Goal: Task Accomplishment & Management: Manage account settings

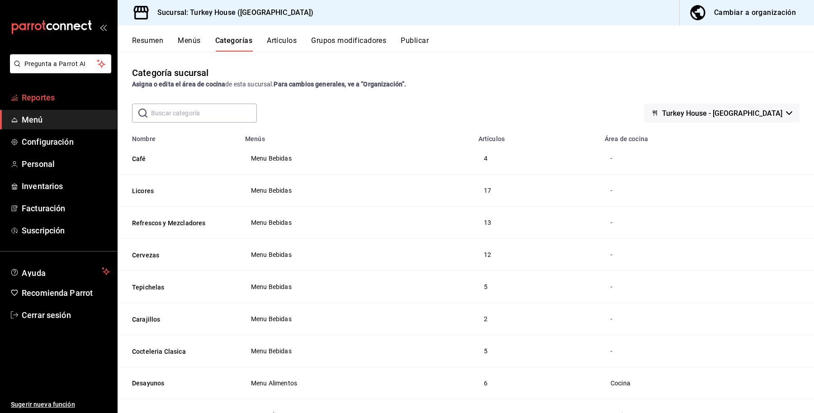
click at [46, 98] on span "Reportes" at bounding box center [66, 97] width 88 height 12
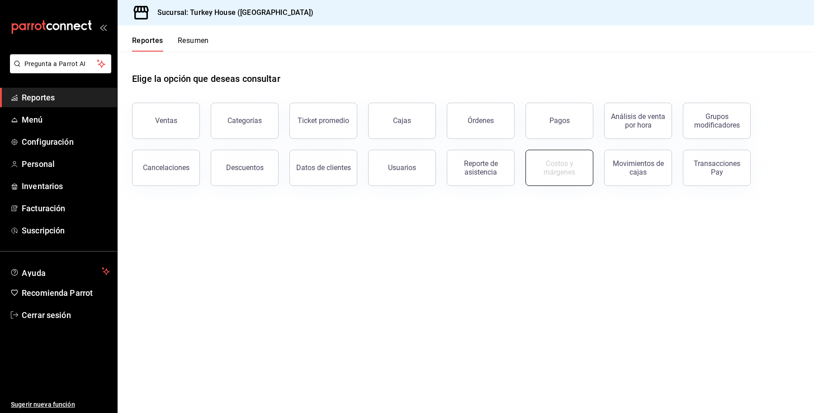
click at [555, 156] on button "Costos y márgenes" at bounding box center [560, 168] width 68 height 36
click at [51, 313] on span "Cerrar sesión" at bounding box center [66, 315] width 88 height 12
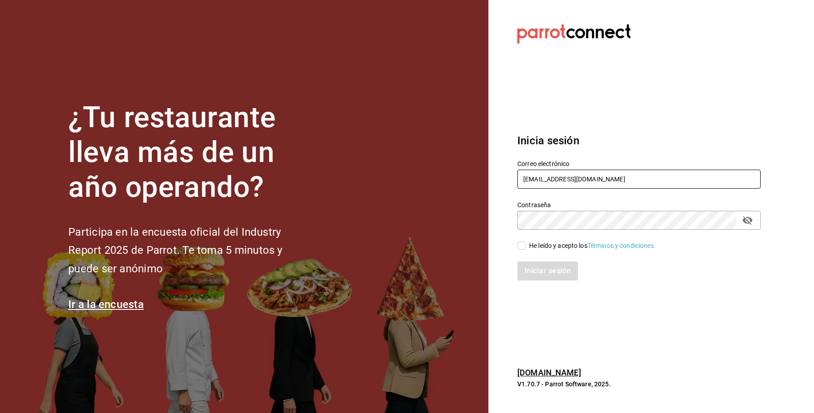
click at [623, 177] on input "caprichos@cun.com" at bounding box center [638, 179] width 243 height 19
type input "m"
drag, startPoint x: 557, startPoint y: 184, endPoint x: 505, endPoint y: 188, distance: 51.8
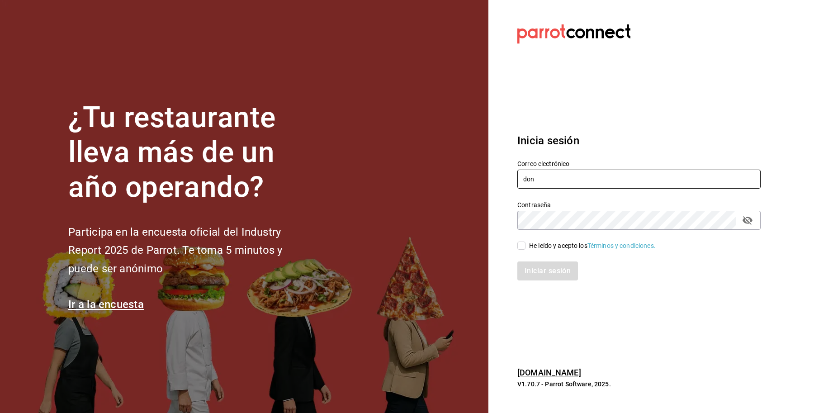
click at [505, 188] on section "Datos incorrectos. Verifica que tu Correo o Contraseña estén bien escritos. Ini…" at bounding box center [635, 206] width 294 height 413
paste input "[EMAIL_ADDRESS][DOMAIN_NAME]"
type input "[EMAIL_ADDRESS][DOMAIN_NAME]"
click at [536, 249] on div "He leído y acepto los Términos y condiciones." at bounding box center [592, 245] width 127 height 9
click at [526, 249] on input "He leído y acepto los Términos y condiciones." at bounding box center [521, 246] width 8 height 8
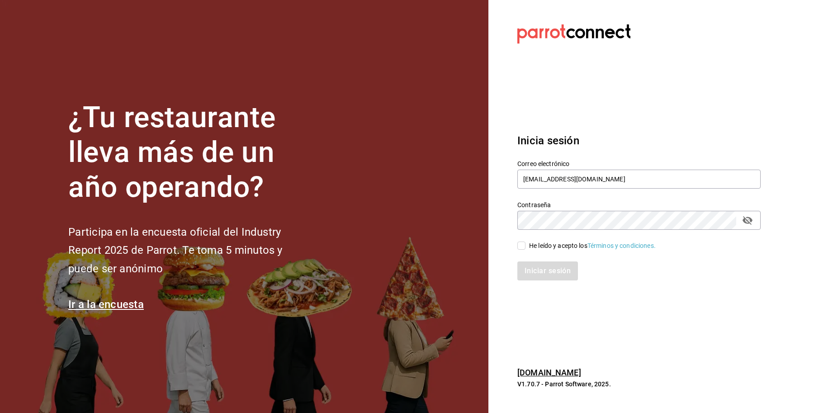
checkbox input "true"
click at [538, 275] on button "Iniciar sesión" at bounding box center [548, 270] width 62 height 19
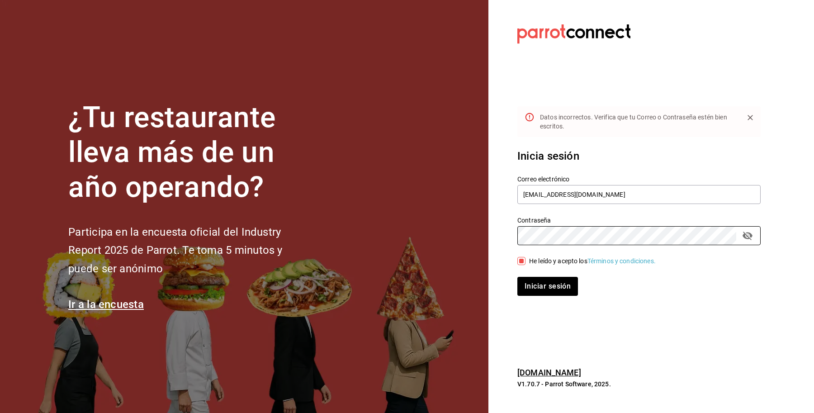
click at [466, 245] on div "¿Tu restaurante lleva más de un año operando? Participa en la encuesta oficial …" at bounding box center [407, 206] width 814 height 413
click at [552, 281] on button "Iniciar sesión" at bounding box center [548, 286] width 62 height 19
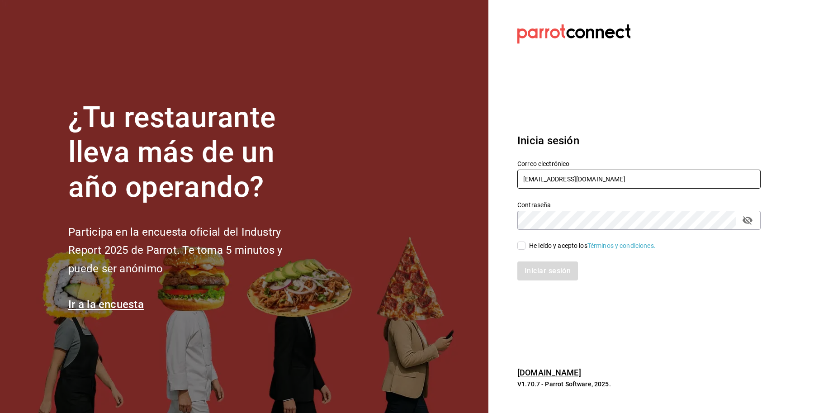
drag, startPoint x: 588, startPoint y: 182, endPoint x: 455, endPoint y: 180, distance: 133.0
click at [455, 180] on div "¿Tu restaurante lleva más de un año operando? Participa en la encuesta oficial …" at bounding box center [407, 206] width 814 height 413
type input "donmacizo@anahuac.com"
click at [520, 247] on input "He leído y acepto los Términos y condiciones." at bounding box center [521, 246] width 8 height 8
checkbox input "true"
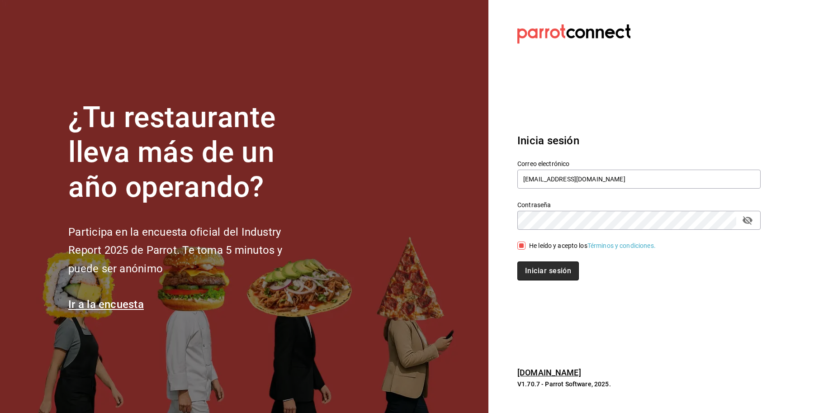
click at [547, 268] on button "Iniciar sesión" at bounding box center [548, 270] width 62 height 19
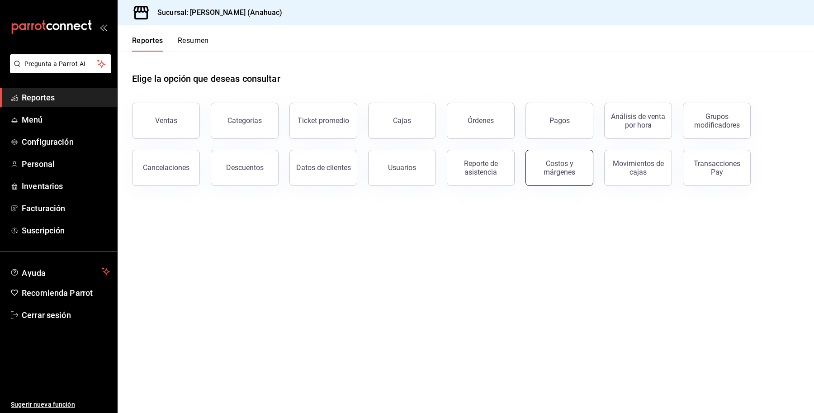
click at [530, 169] on button "Costos y márgenes" at bounding box center [560, 168] width 68 height 36
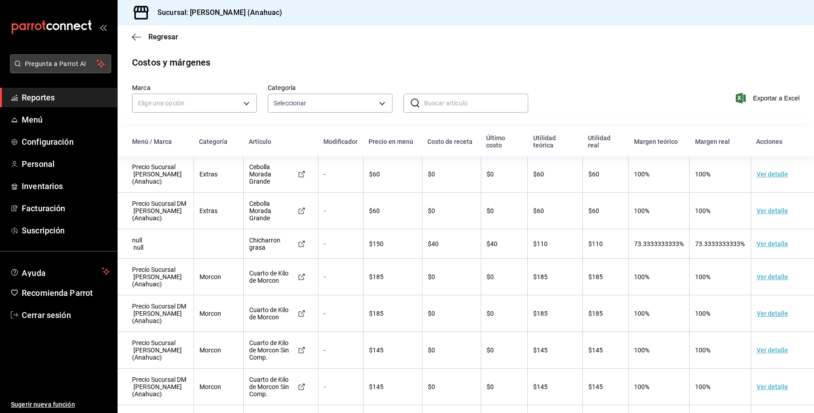
click at [52, 68] on span "Pregunta a Parrot AI" at bounding box center [61, 63] width 72 height 9
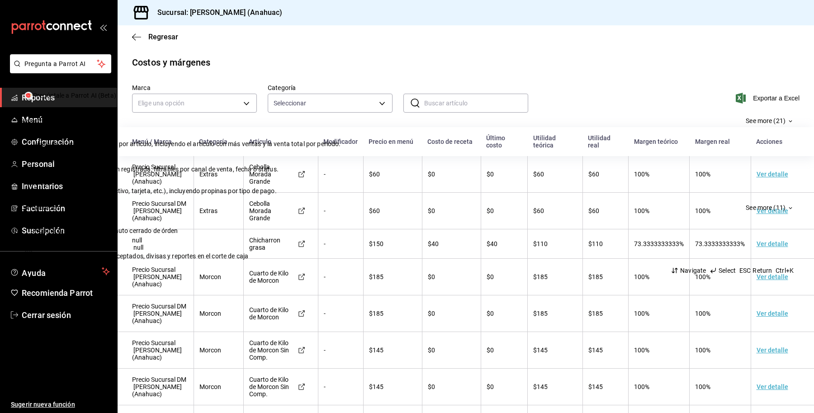
click at [337, 85] on input "Quiero cancelar una orden" at bounding box center [407, 80] width 763 height 9
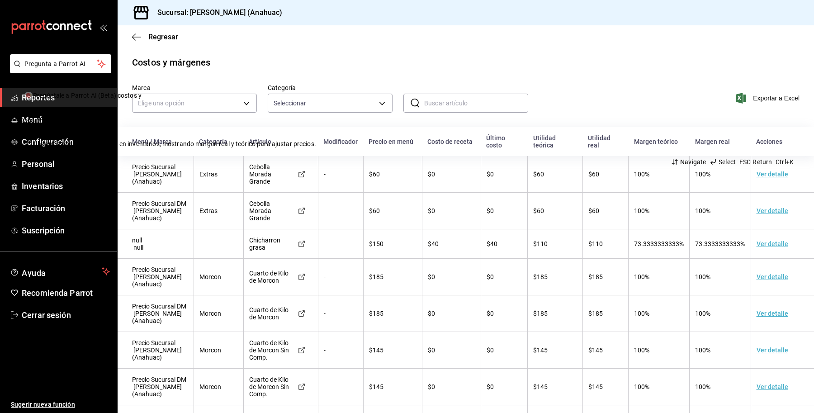
type input "costos y"
click at [316, 147] on span "Ganancia por artículo basada en inventarios, mostrando margen real y teórico pa…" at bounding box center [174, 143] width 283 height 7
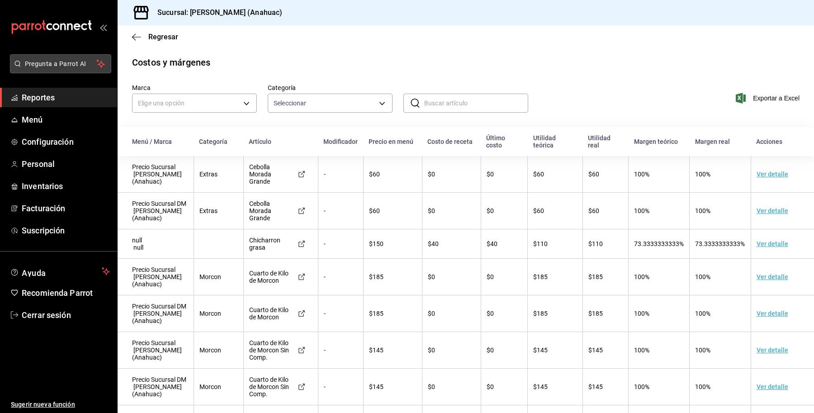
click at [63, 64] on span "Pregunta a Parrot AI" at bounding box center [61, 63] width 72 height 9
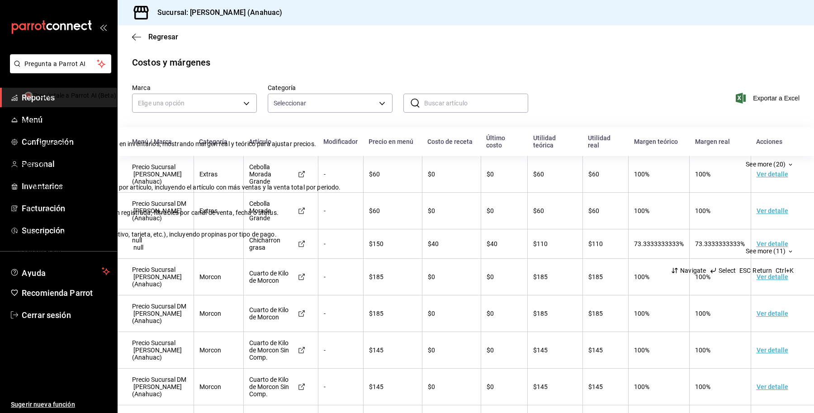
drag, startPoint x: 491, startPoint y: 159, endPoint x: 614, endPoint y: 55, distance: 161.4
click at [614, 55] on div "Encuentra un artículo Pregúntale a Parrot AI (Beta) Recientes Costos y margenes…" at bounding box center [407, 206] width 814 height 413
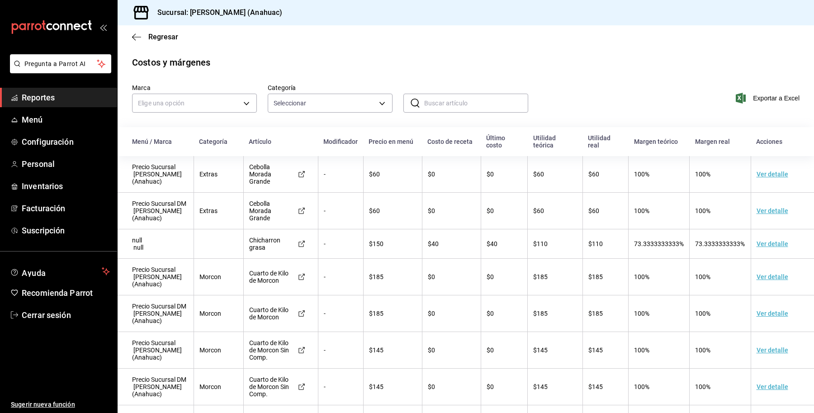
click at [43, 322] on link "Cerrar sesión" at bounding box center [58, 314] width 117 height 19
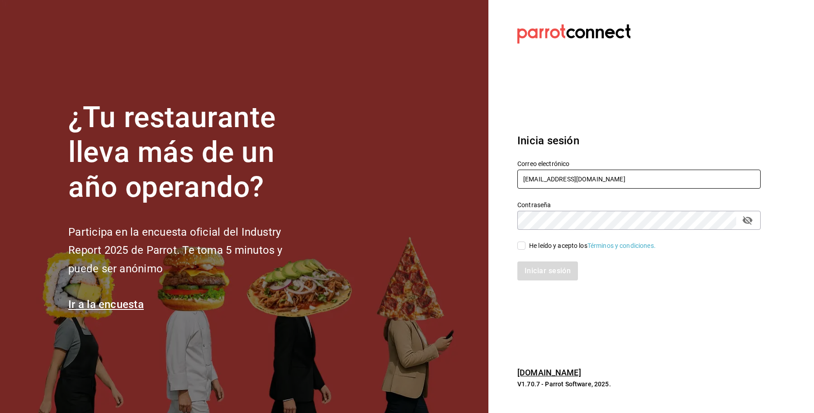
drag, startPoint x: 624, startPoint y: 175, endPoint x: 456, endPoint y: 181, distance: 168.4
click at [456, 181] on div "¿Tu restaurante lleva más de un año operando? Participa en la encuesta oficial …" at bounding box center [407, 206] width 814 height 413
type input "ne"
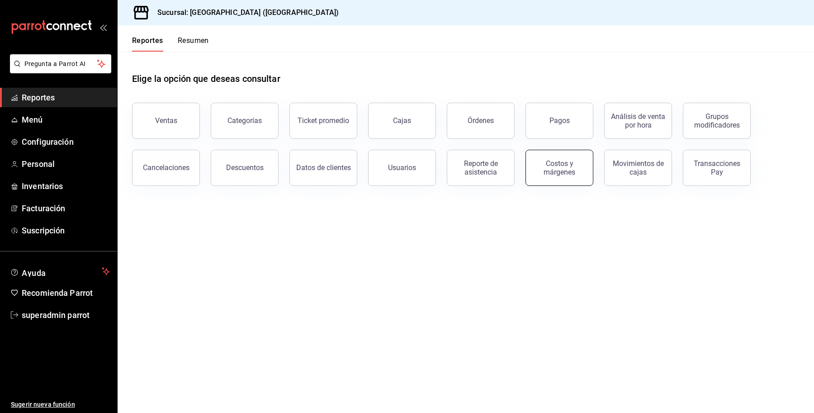
click at [563, 170] on div "Costos y márgenes" at bounding box center [559, 167] width 56 height 17
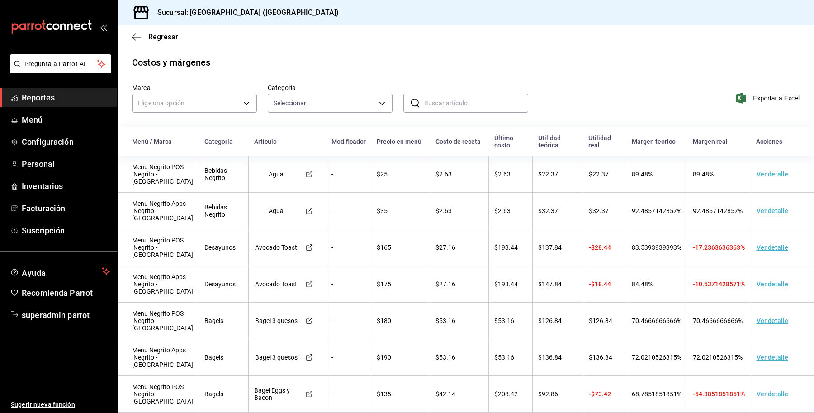
click at [751, 236] on td "Ver detalle" at bounding box center [782, 247] width 63 height 37
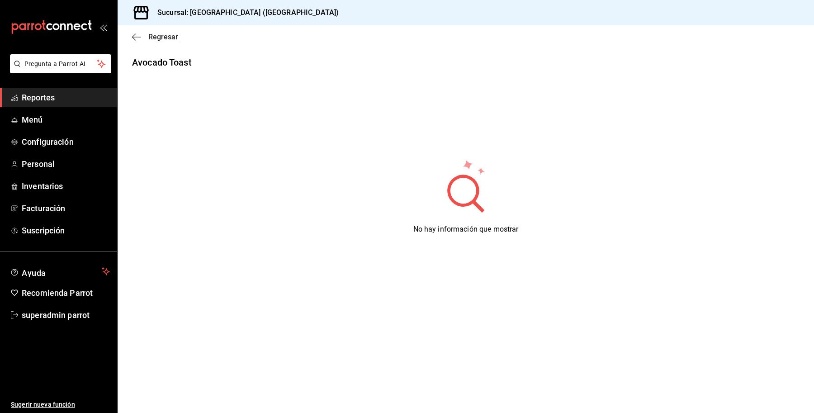
click at [156, 39] on span "Regresar" at bounding box center [163, 37] width 30 height 9
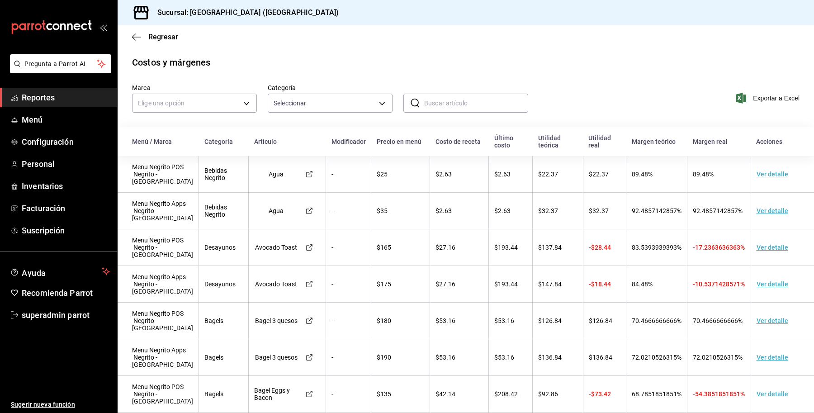
click at [751, 204] on td "Ver detalle" at bounding box center [782, 211] width 63 height 37
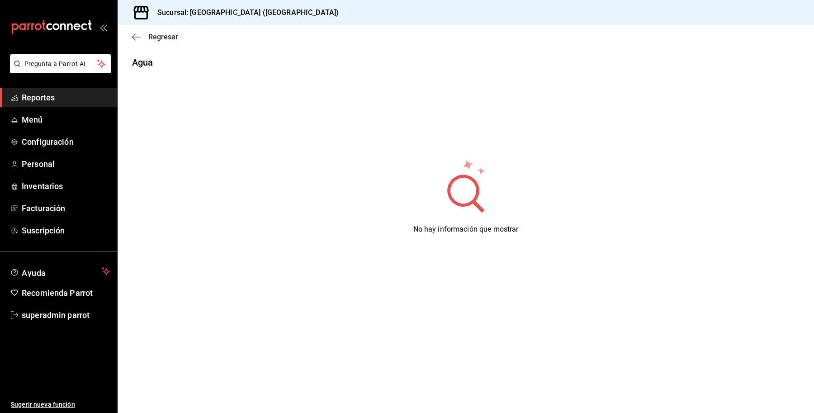
click at [155, 33] on span "Regresar" at bounding box center [163, 37] width 30 height 9
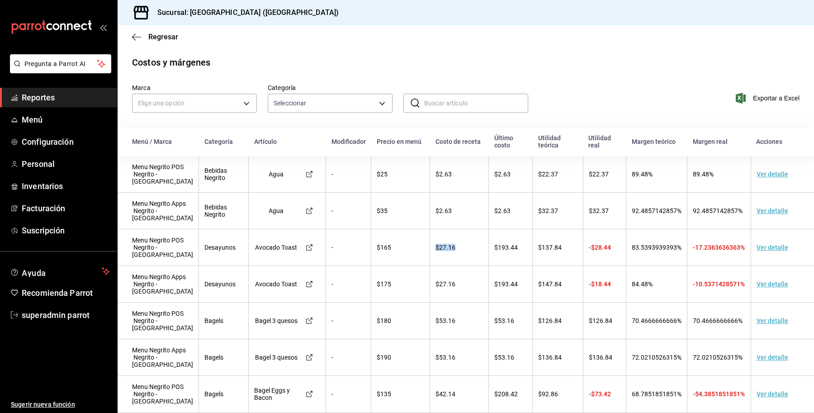
drag, startPoint x: 457, startPoint y: 237, endPoint x: 424, endPoint y: 242, distance: 33.5
click at [430, 242] on td "$27.16" at bounding box center [459, 247] width 59 height 37
click at [589, 244] on span "-$28.44" at bounding box center [600, 247] width 22 height 7
drag, startPoint x: 726, startPoint y: 232, endPoint x: 675, endPoint y: 240, distance: 52.1
click at [693, 244] on span "-17.2363636363%" at bounding box center [719, 247] width 52 height 7
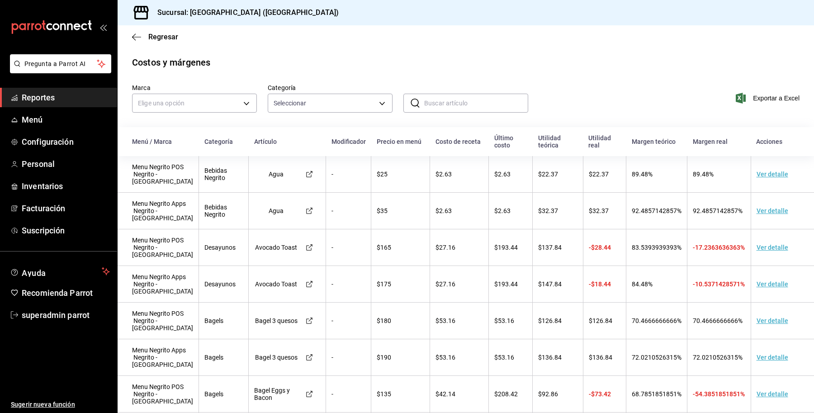
click at [583, 266] on td "-$18.44" at bounding box center [604, 284] width 43 height 37
click at [44, 188] on span "Inventarios" at bounding box center [66, 186] width 88 height 12
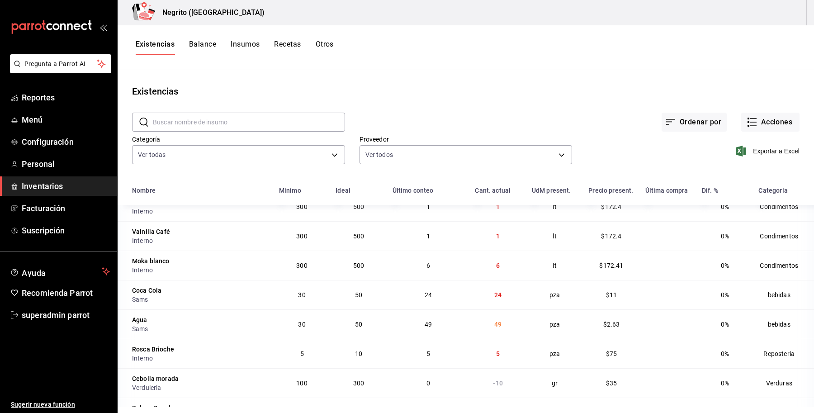
scroll to position [113, 0]
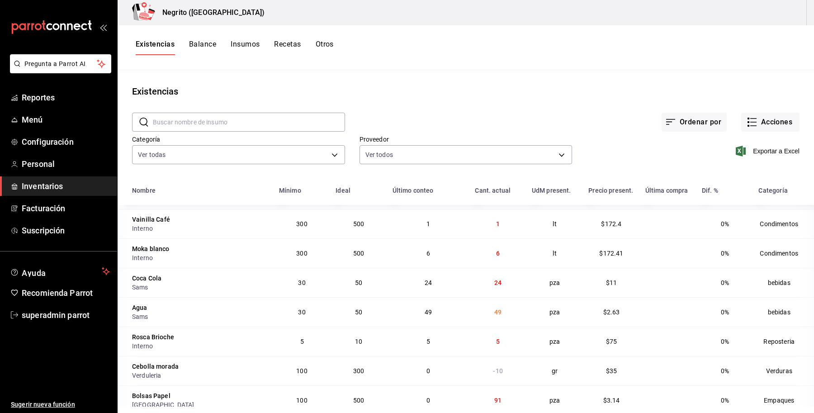
click at [272, 123] on input "text" at bounding box center [249, 122] width 192 height 18
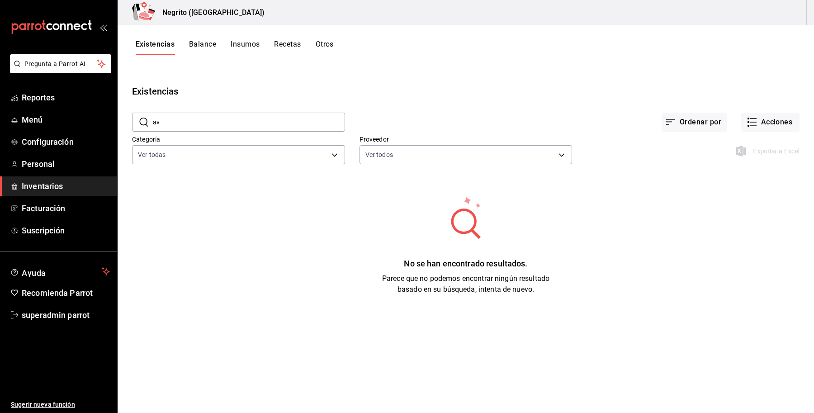
type input "a"
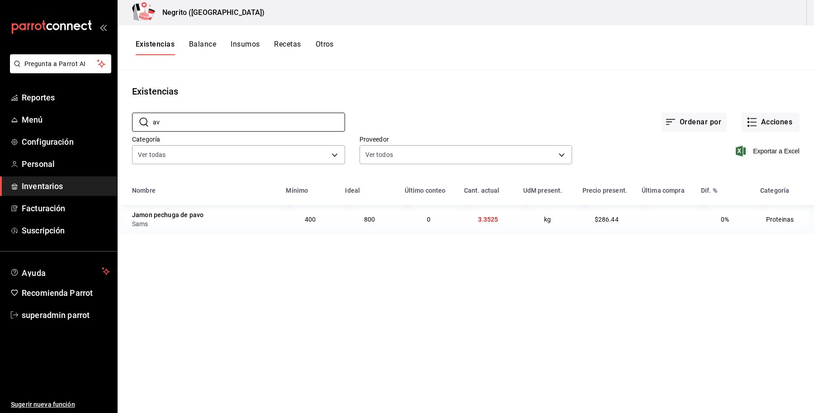
type input "a"
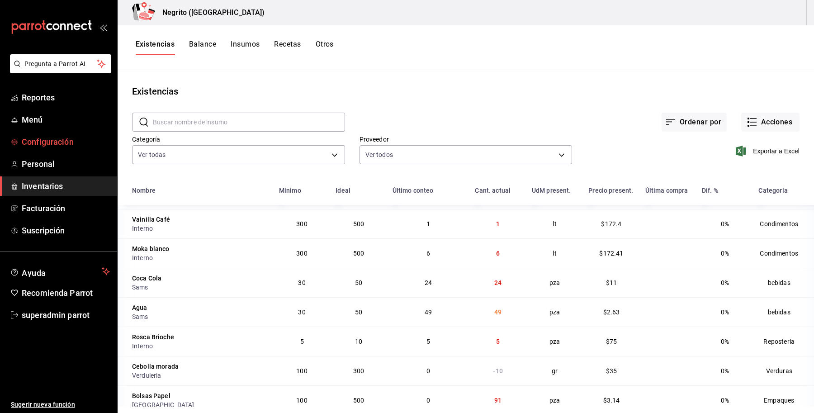
click at [39, 142] on span "Configuración" at bounding box center [66, 142] width 88 height 12
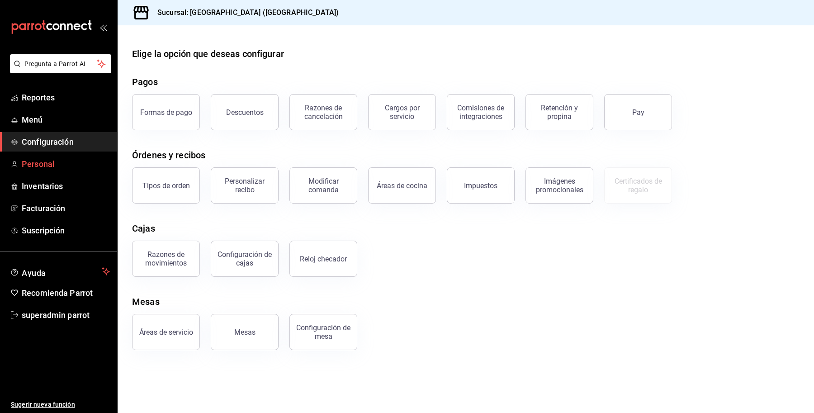
click at [40, 159] on span "Personal" at bounding box center [66, 164] width 88 height 12
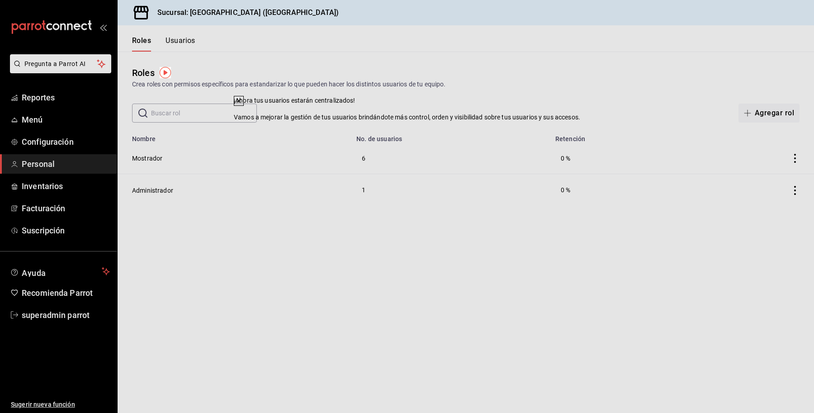
drag, startPoint x: 515, startPoint y: 129, endPoint x: 351, endPoint y: 127, distance: 164.2
click at [244, 106] on button at bounding box center [239, 101] width 10 height 10
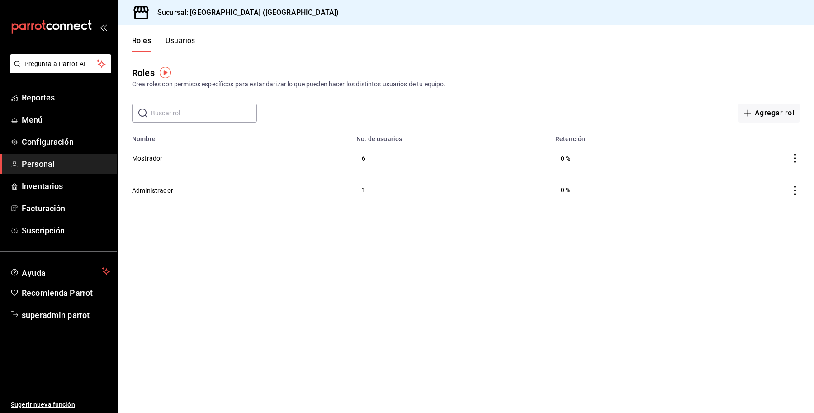
drag, startPoint x: 216, startPoint y: 113, endPoint x: 221, endPoint y: 114, distance: 4.5
click at [216, 113] on input "text" at bounding box center [204, 113] width 106 height 18
type input "sup"
drag, startPoint x: 182, startPoint y: 36, endPoint x: 195, endPoint y: 48, distance: 18.3
click at [182, 36] on button "Usuarios" at bounding box center [181, 43] width 30 height 15
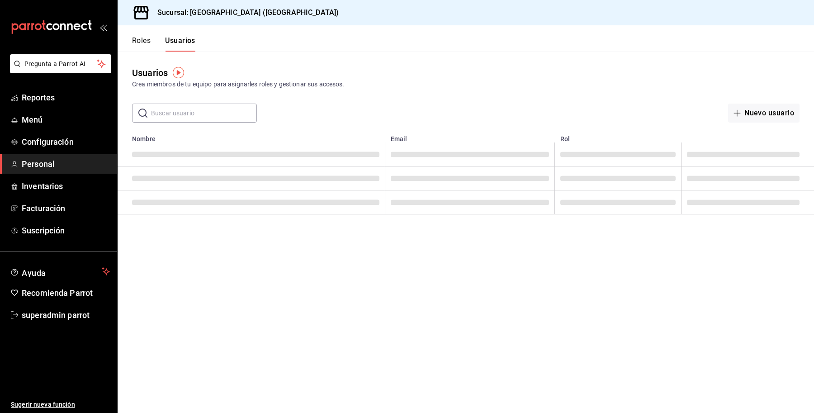
click at [220, 111] on input "text" at bounding box center [204, 113] width 106 height 18
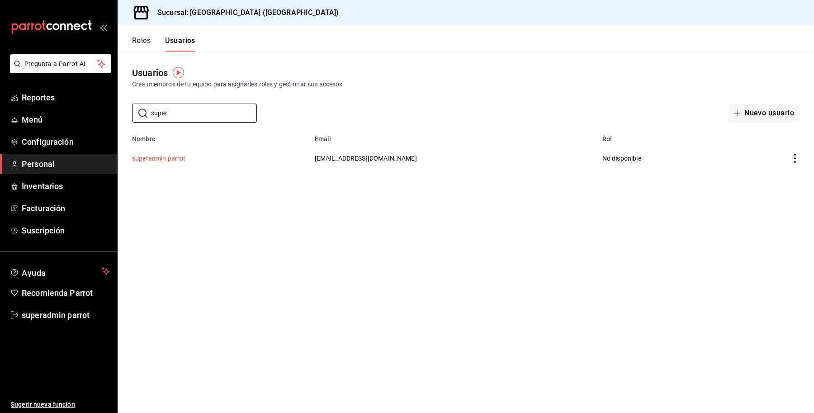
type input "super"
click at [164, 160] on button "superadmin parrot" at bounding box center [159, 158] width 54 height 9
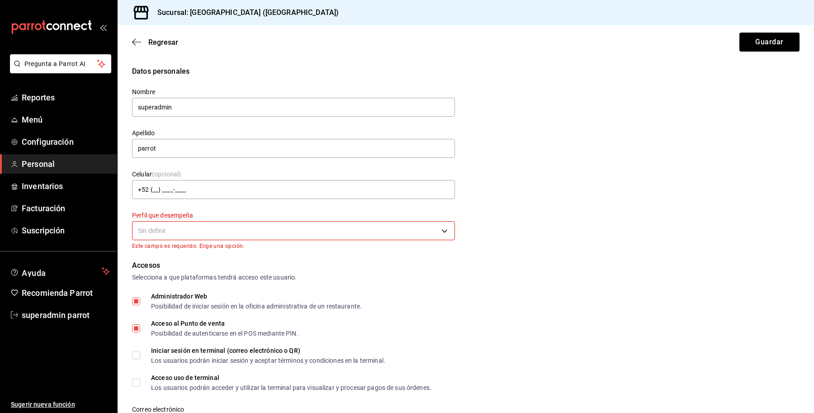
click at [290, 225] on body "Pregunta a Parrot AI Reportes Menú Configuración Personal Inventarios Facturaci…" at bounding box center [407, 206] width 814 height 413
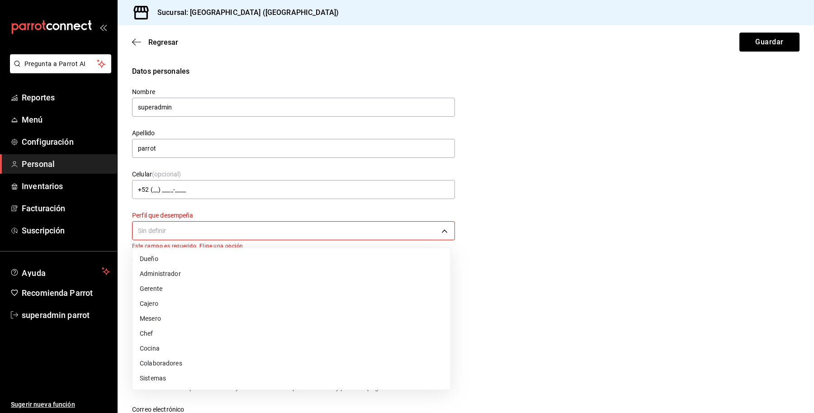
drag, startPoint x: 218, startPoint y: 380, endPoint x: 220, endPoint y: 375, distance: 6.3
click at [217, 380] on li "Sistemas" at bounding box center [292, 378] width 318 height 15
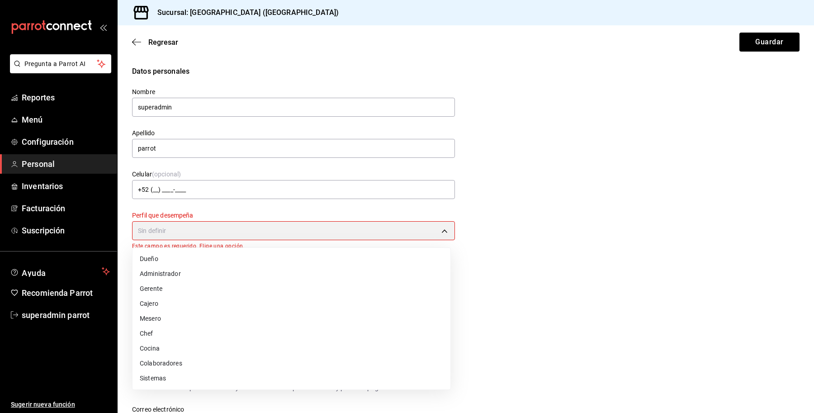
type input "IT"
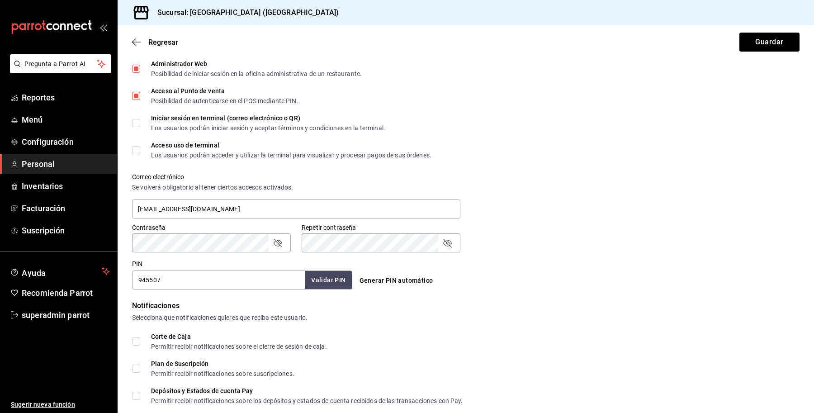
scroll to position [309, 0]
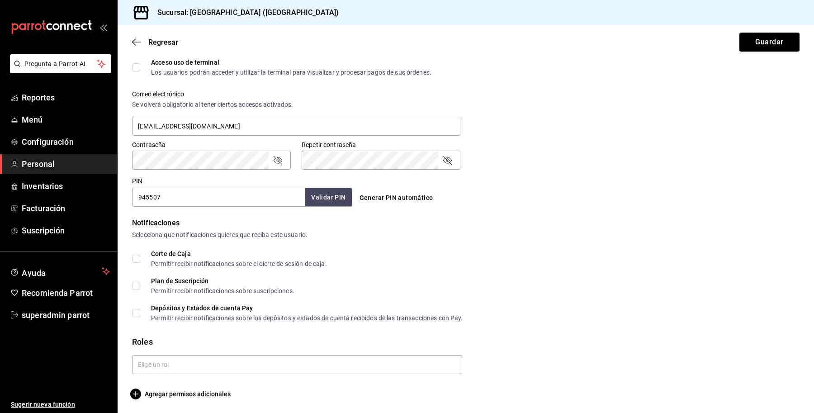
click at [184, 401] on main "Regresar Guardar Datos personales Nombre superadmin Apellido parrot Celular (op…" at bounding box center [466, 64] width 697 height 697
click at [186, 395] on span "Agregar permisos adicionales" at bounding box center [181, 394] width 99 height 11
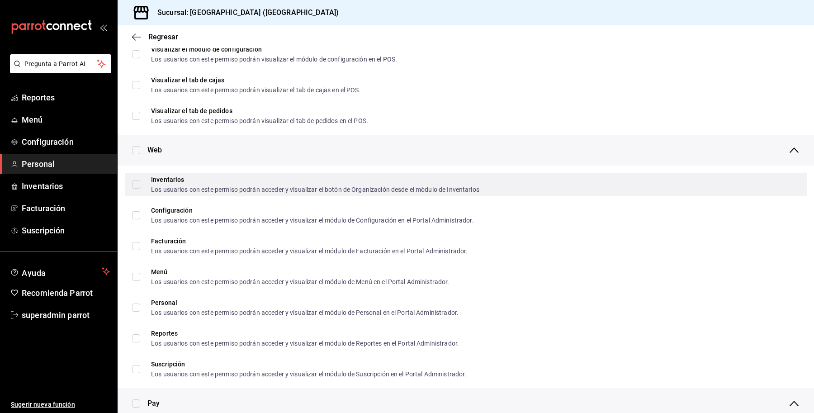
click at [138, 181] on input "Inventarios Los usuarios con este permiso podrán acceder y visualizar el botón …" at bounding box center [136, 184] width 8 height 8
checkbox input "true"
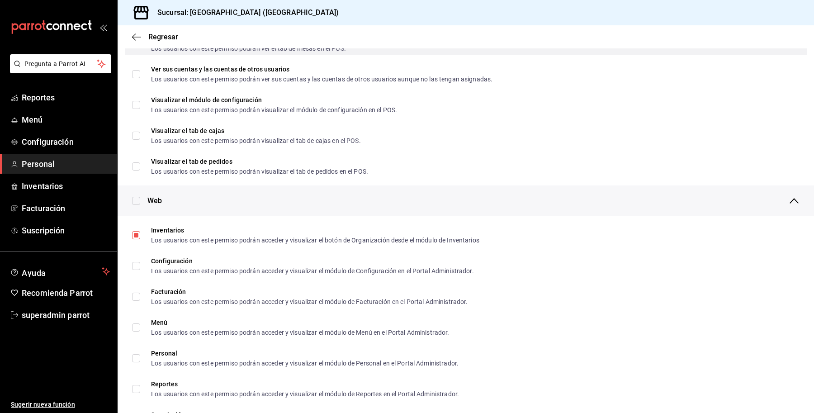
scroll to position [252, 0]
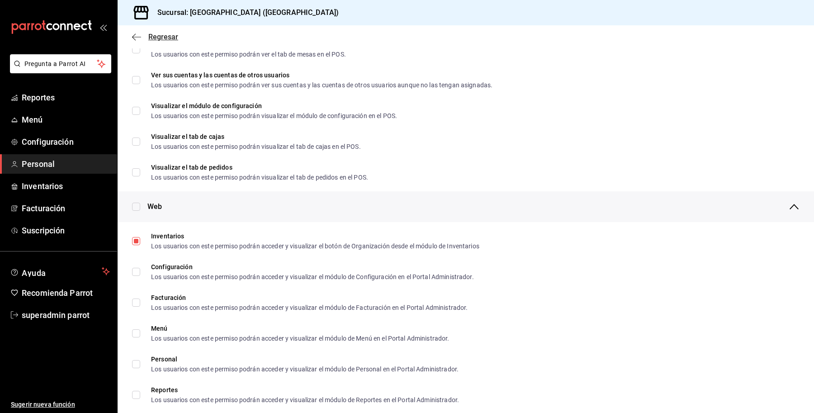
click at [164, 38] on span "Regresar" at bounding box center [163, 37] width 30 height 9
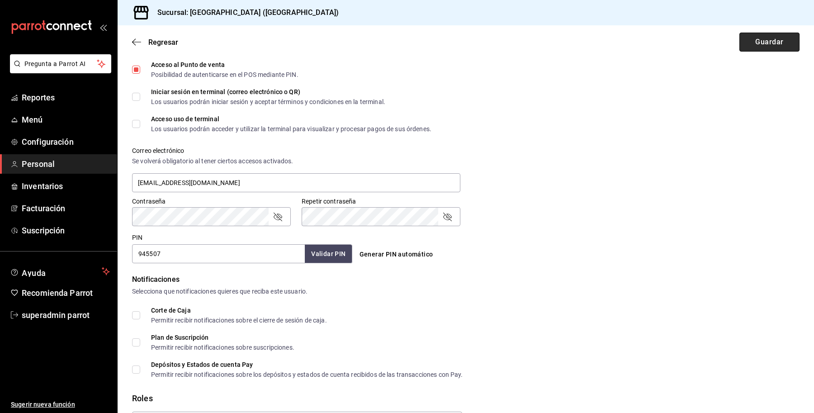
click at [757, 44] on button "Guardar" at bounding box center [770, 42] width 60 height 19
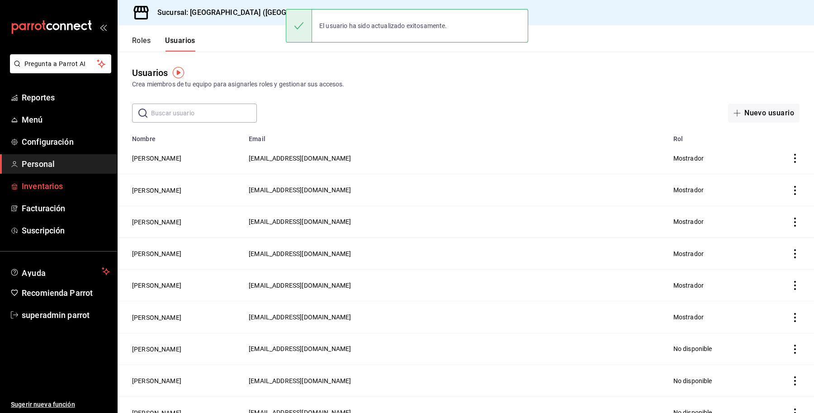
click at [45, 185] on span "Inventarios" at bounding box center [66, 186] width 88 height 12
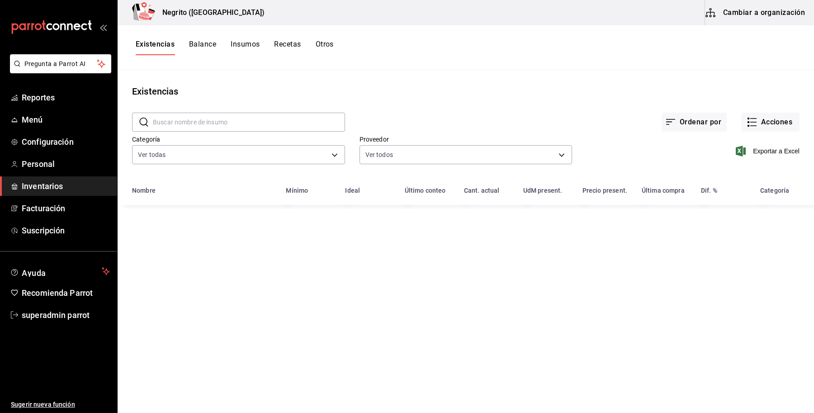
click at [756, 23] on button "Cambiar a organización" at bounding box center [756, 12] width 102 height 25
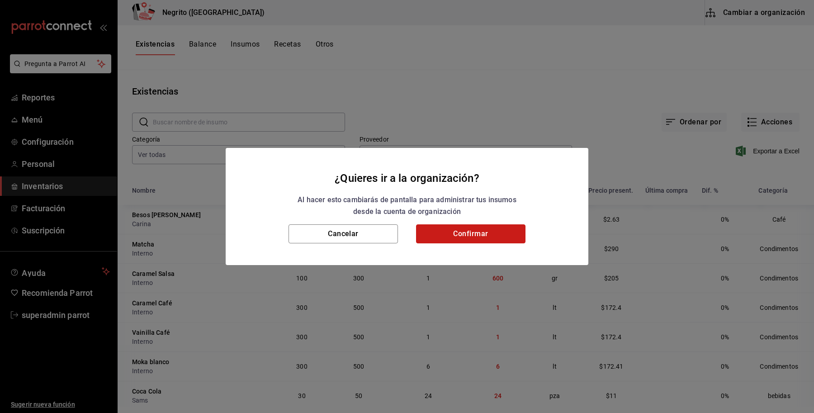
click at [447, 236] on button "Confirmar" at bounding box center [470, 233] width 109 height 19
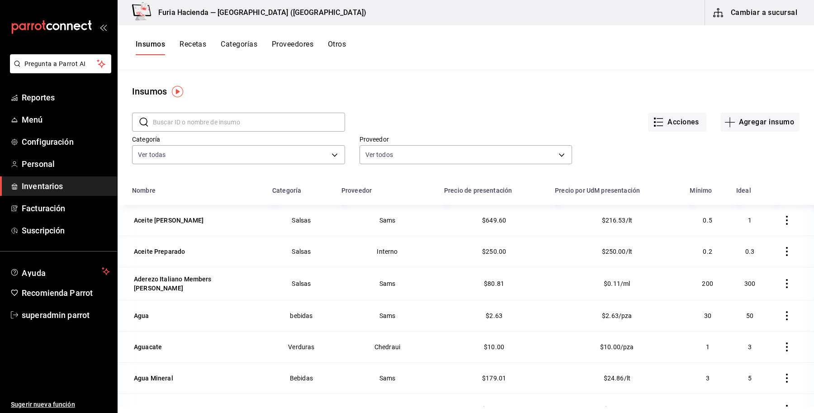
click at [234, 128] on input "text" at bounding box center [249, 122] width 192 height 18
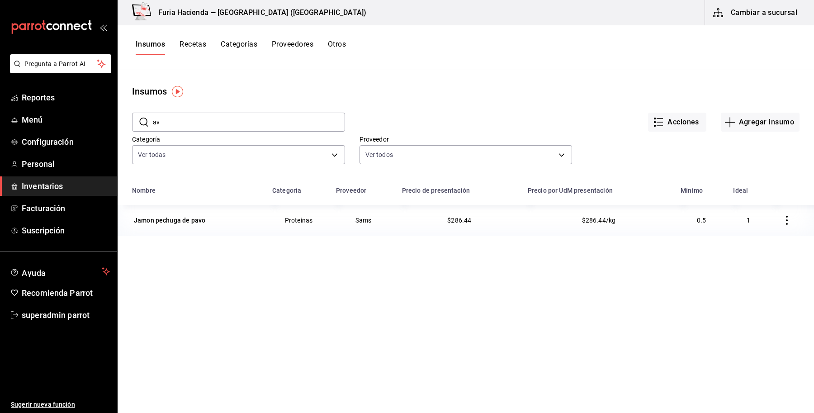
type input "a"
type input "aguac"
click at [188, 53] on button "Recetas" at bounding box center [193, 47] width 27 height 15
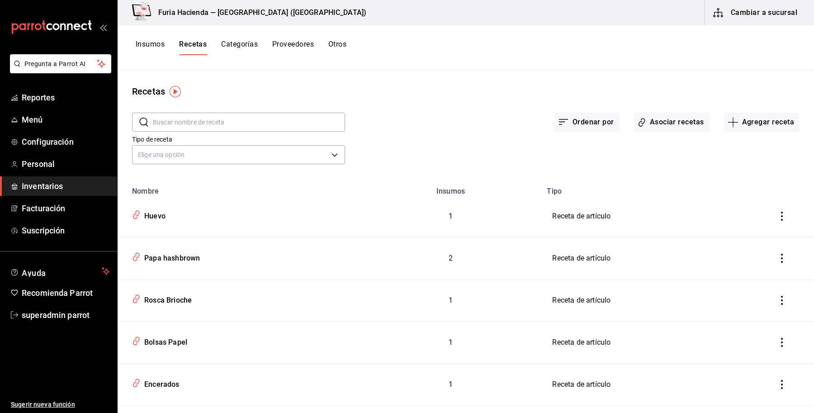
click at [198, 129] on input "text" at bounding box center [249, 122] width 192 height 18
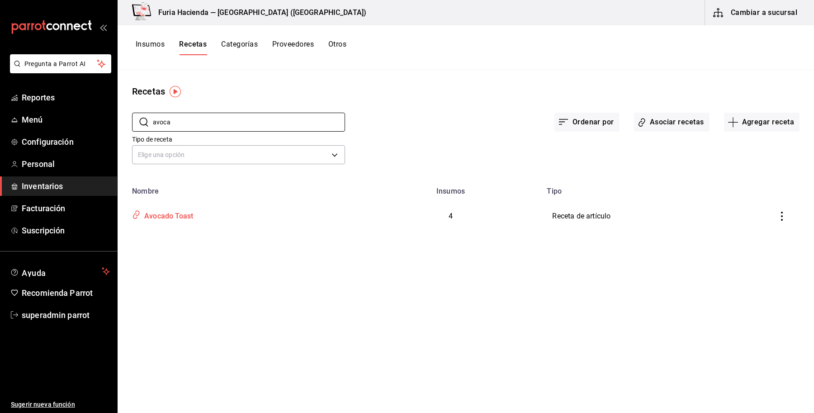
type input "avoca"
click at [177, 220] on div "Avocado Toast" at bounding box center [167, 215] width 52 height 14
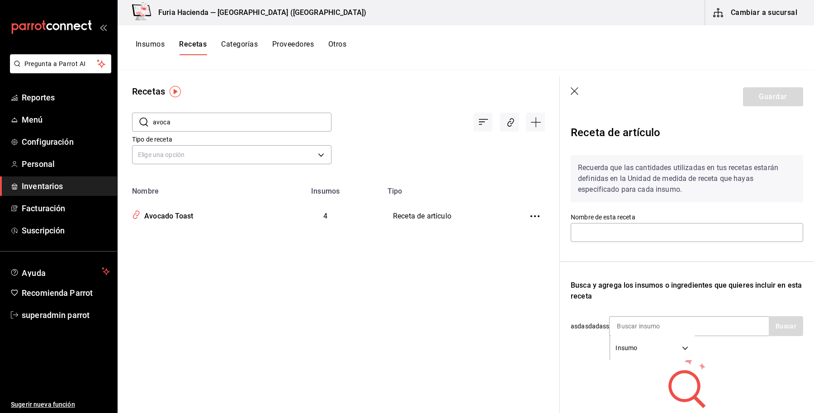
type input "Avocado Toast"
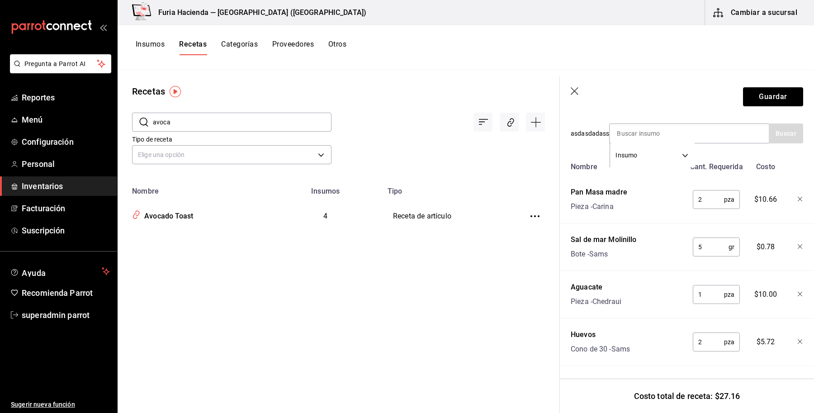
scroll to position [200, 0]
